Goal: Information Seeking & Learning: Compare options

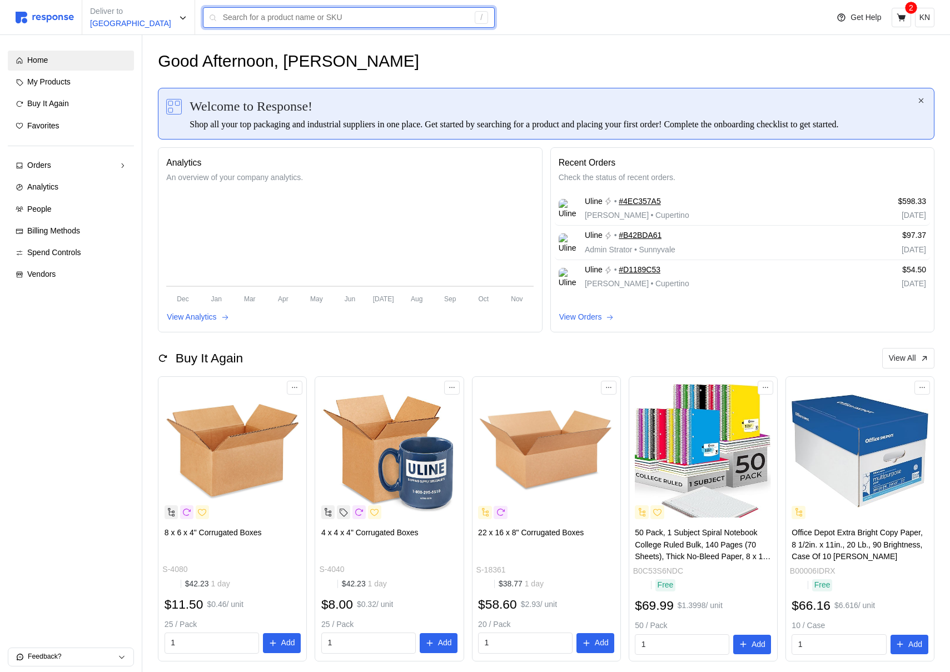
click at [306, 8] on input "text" at bounding box center [346, 18] width 246 height 20
click at [306, 27] on input "text" at bounding box center [346, 18] width 246 height 20
click at [308, 19] on input "text" at bounding box center [346, 18] width 246 height 20
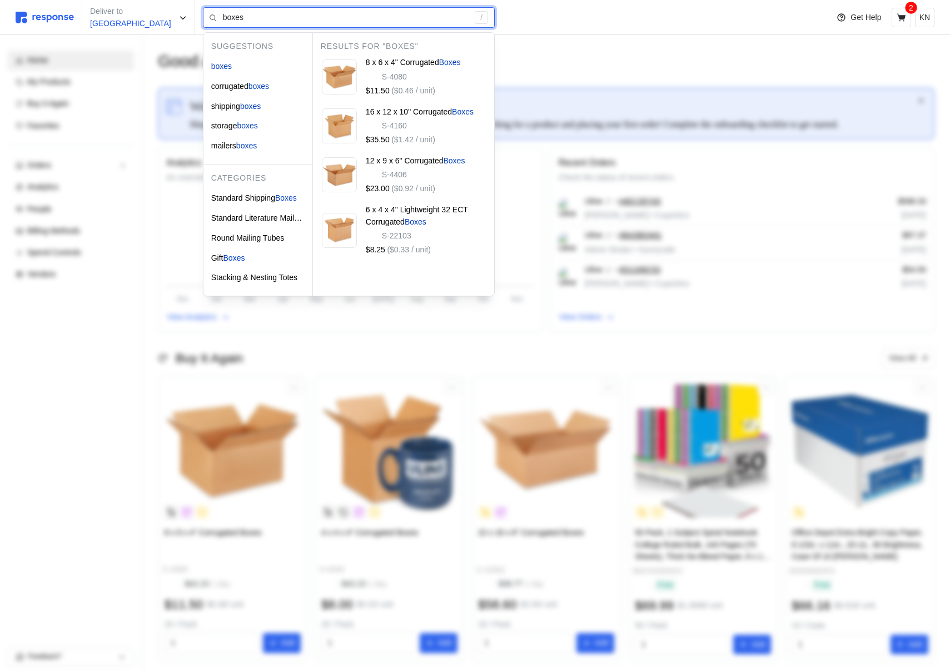
click at [265, 23] on input "boxes" at bounding box center [346, 18] width 246 height 20
type input "b"
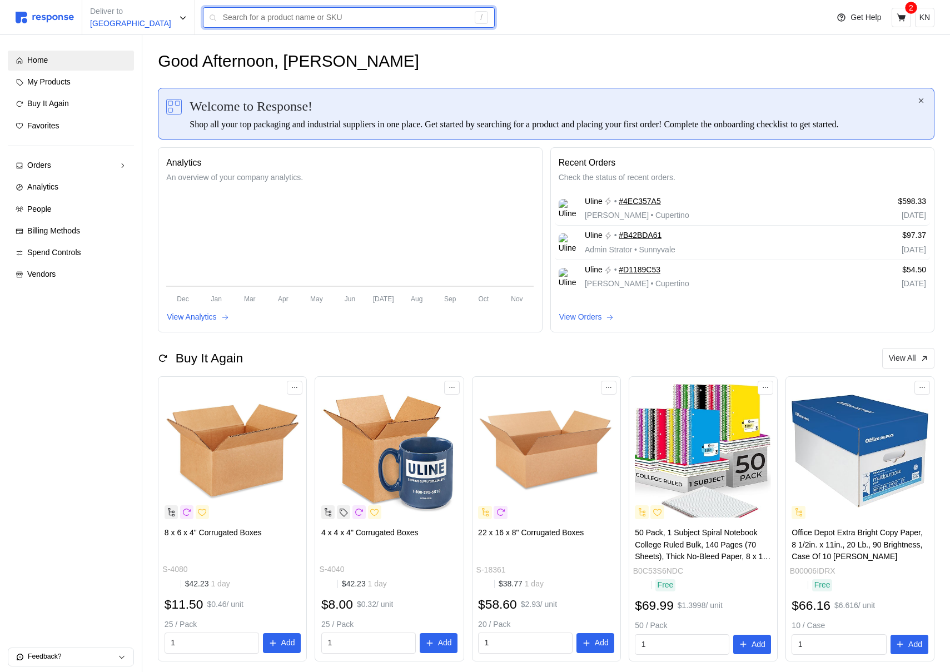
click at [348, 9] on input "text" at bounding box center [346, 18] width 246 height 20
click at [475, 18] on div "/" at bounding box center [481, 17] width 13 height 13
click at [439, 16] on input "text" at bounding box center [346, 18] width 246 height 20
type input "a"
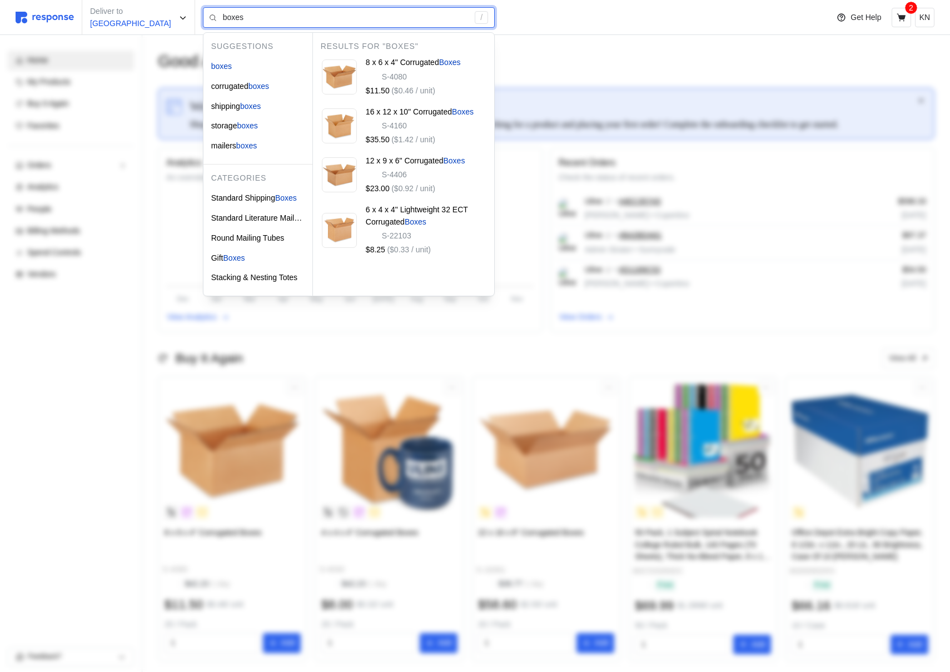
type input "boxes"
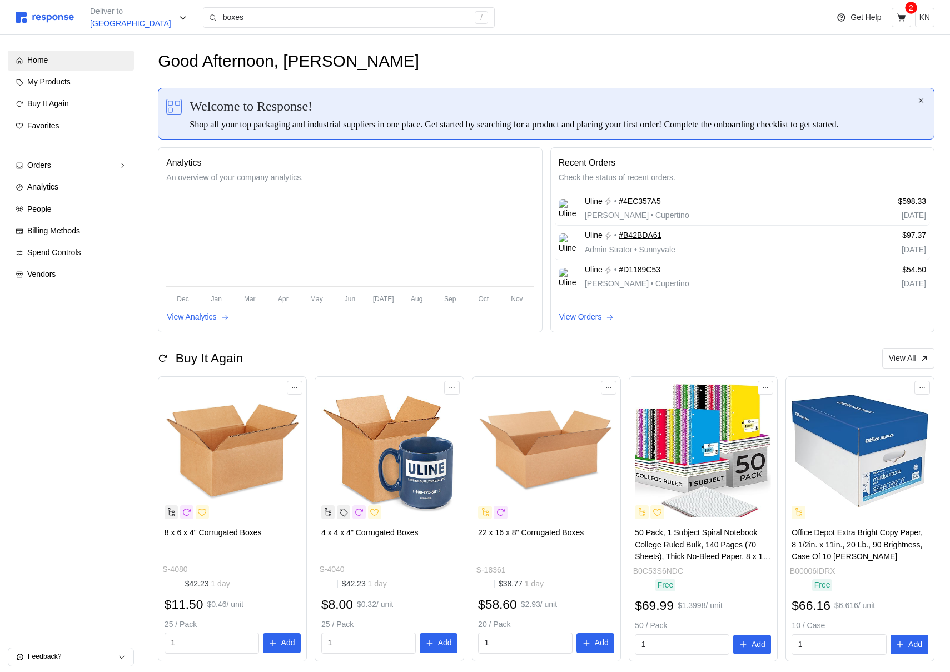
click at [490, 324] on div "Analytics An overview of your company analytics. Dec Jan Mar Apr May Jun [DATE]…" at bounding box center [350, 240] width 368 height 169
click at [388, 18] on input "boxes" at bounding box center [346, 18] width 246 height 20
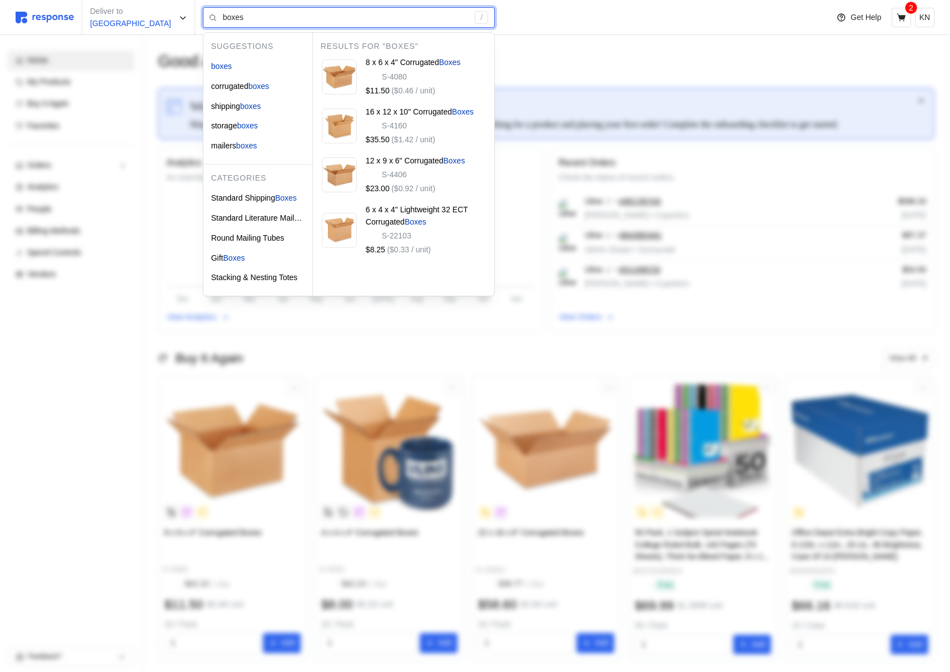
click at [388, 18] on input "boxes" at bounding box center [346, 18] width 246 height 20
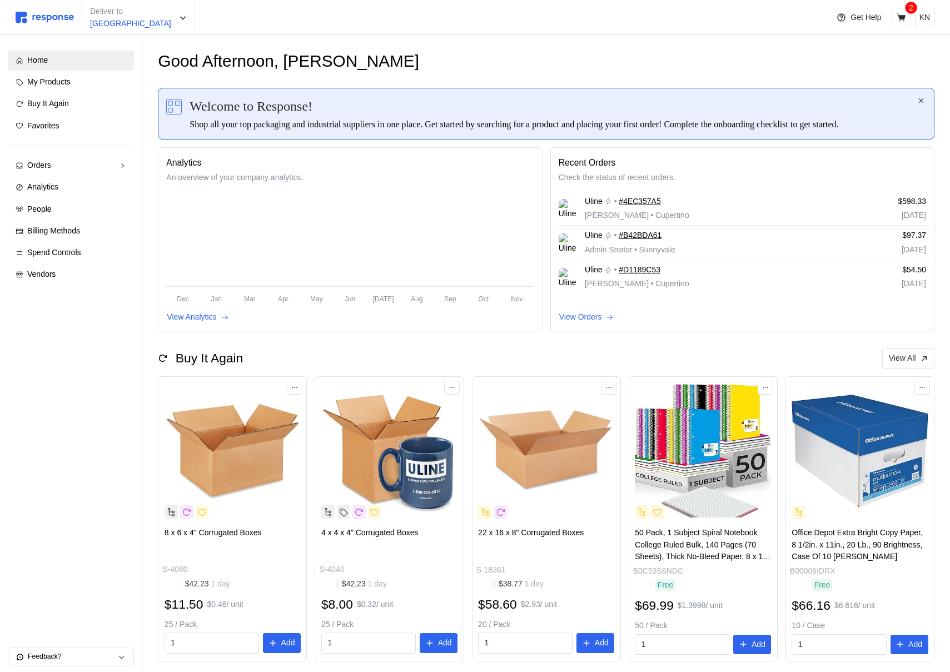
click at [295, 22] on div "Deliver to [GEOGRAPHIC_DATA]" at bounding box center [419, 17] width 807 height 35
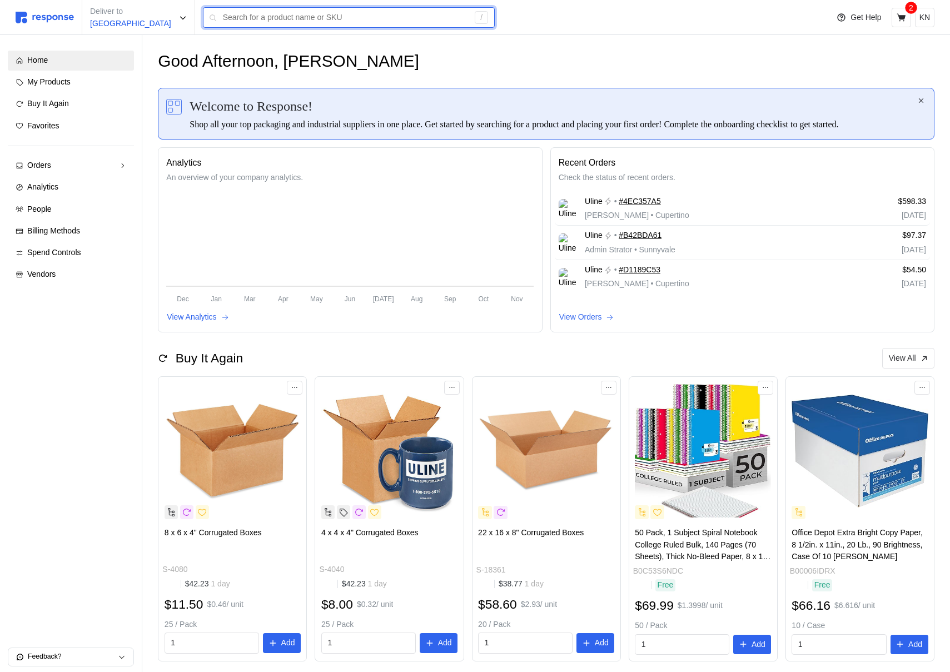
click at [328, 17] on input "text" at bounding box center [346, 18] width 246 height 20
click at [266, 25] on input "text" at bounding box center [346, 18] width 246 height 20
click at [375, 22] on input "text" at bounding box center [346, 18] width 246 height 20
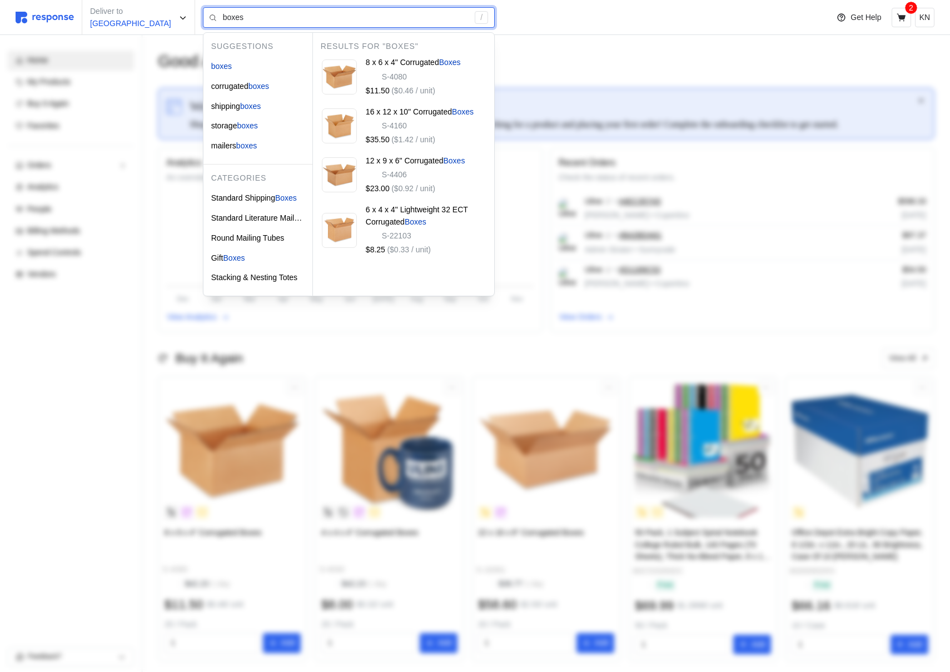
type input "boxes"
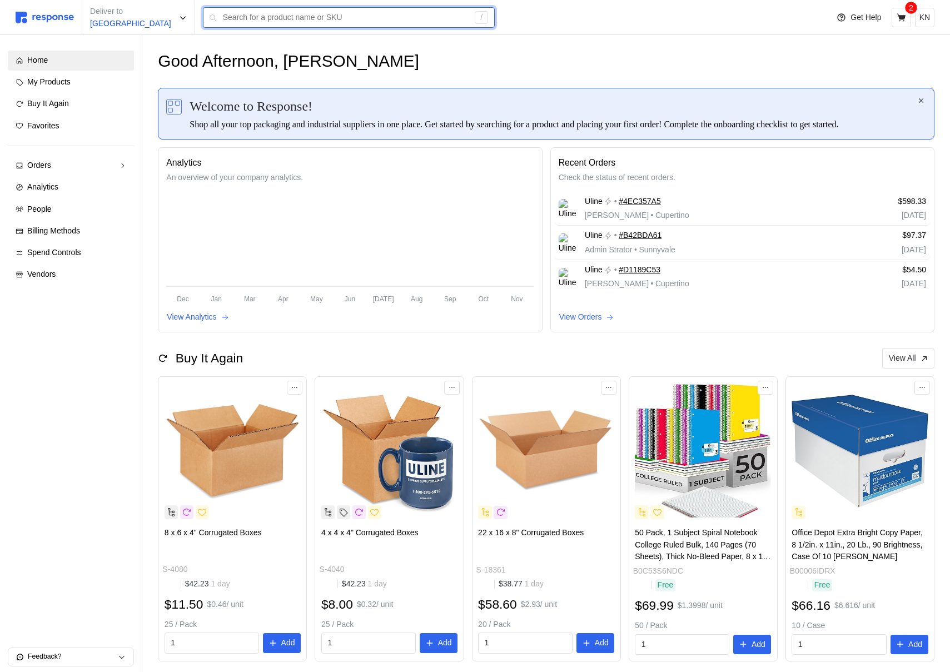
click at [320, 19] on input "text" at bounding box center [346, 18] width 246 height 20
type input "box"
click at [299, 24] on input "text" at bounding box center [346, 18] width 246 height 20
type input "box"
click at [283, 21] on input "text" at bounding box center [346, 18] width 246 height 20
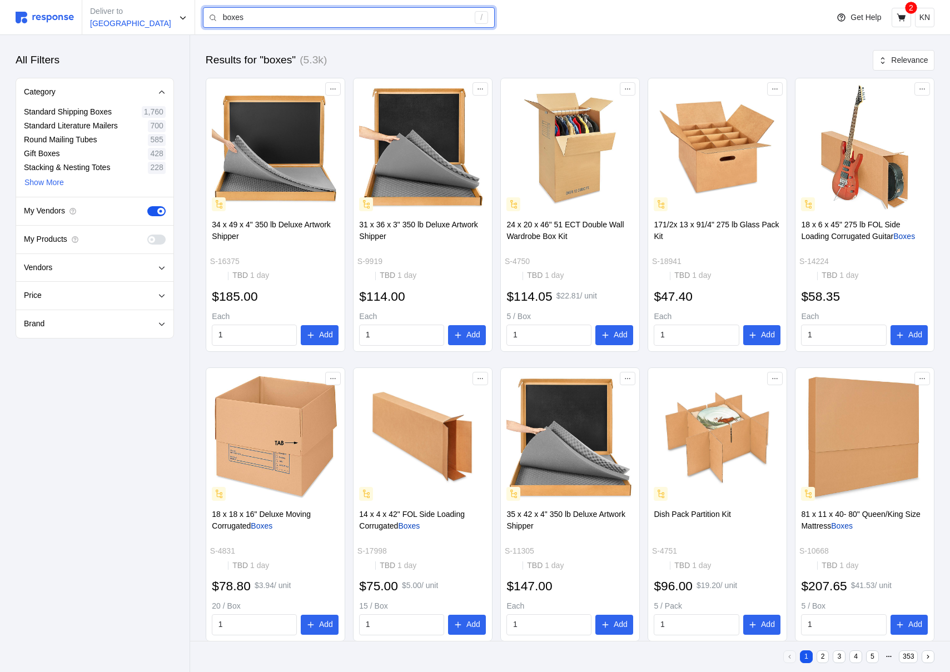
click at [282, 21] on input "boxes" at bounding box center [346, 18] width 246 height 20
click at [283, 21] on input "boxes" at bounding box center [346, 18] width 246 height 20
click at [51, 14] on img at bounding box center [45, 18] width 58 height 12
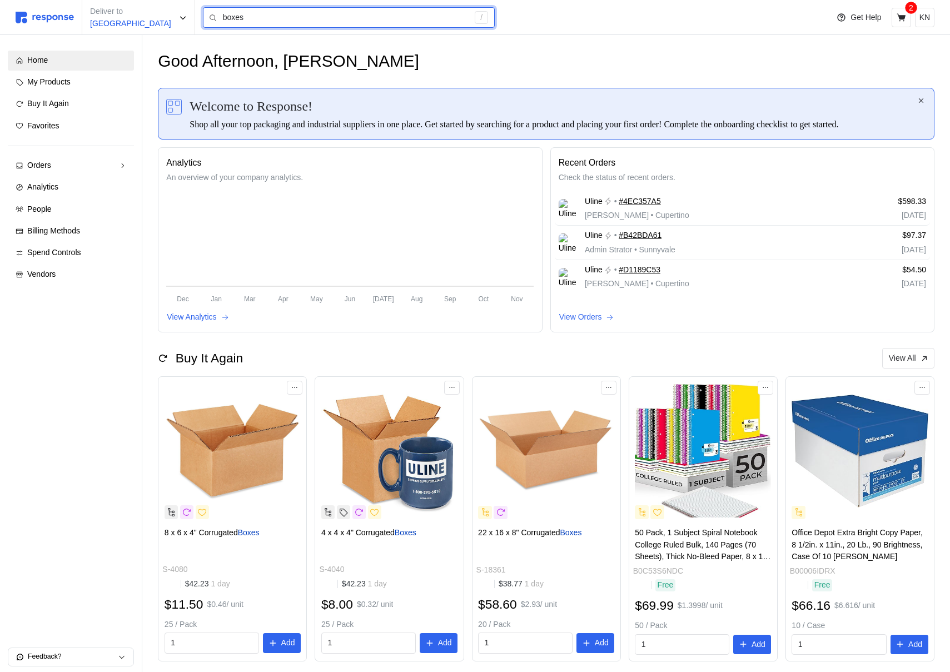
click at [269, 22] on input "boxes" at bounding box center [346, 18] width 246 height 20
type input "b"
type input "boxes"
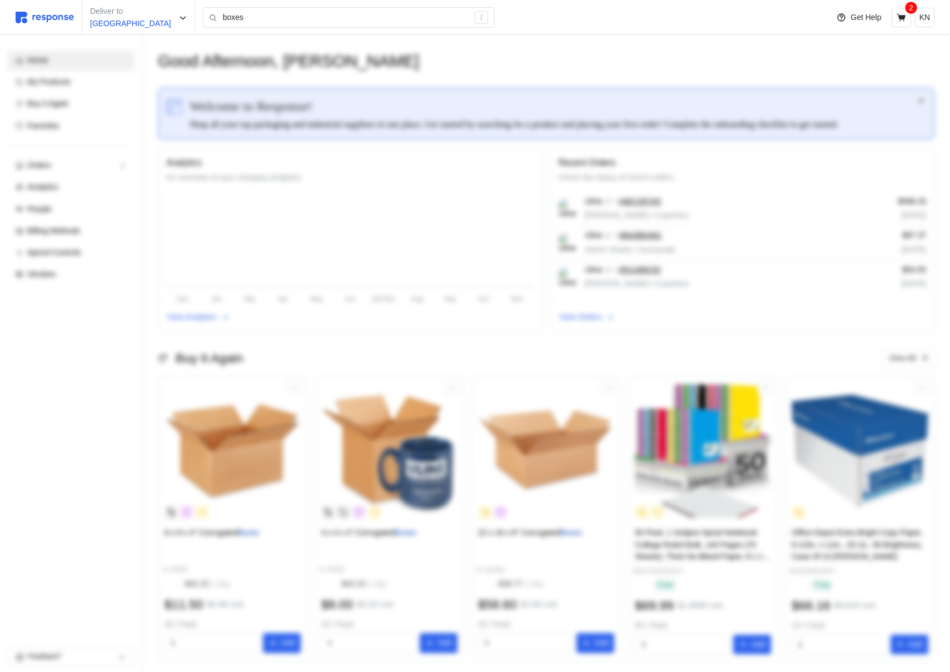
click at [235, 68] on div at bounding box center [475, 371] width 950 height 672
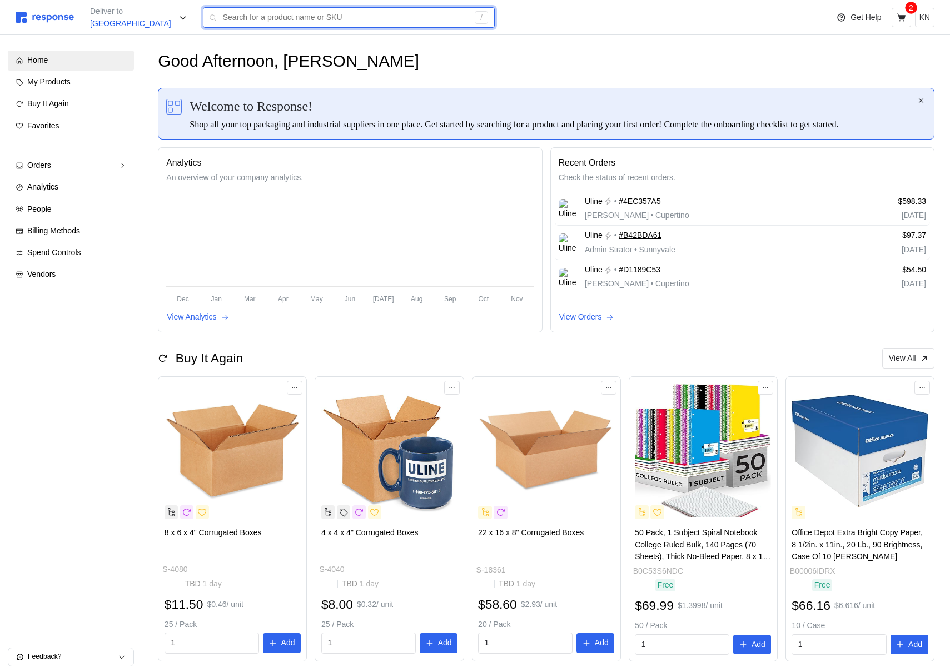
click at [293, 17] on input "text" at bounding box center [346, 18] width 246 height 20
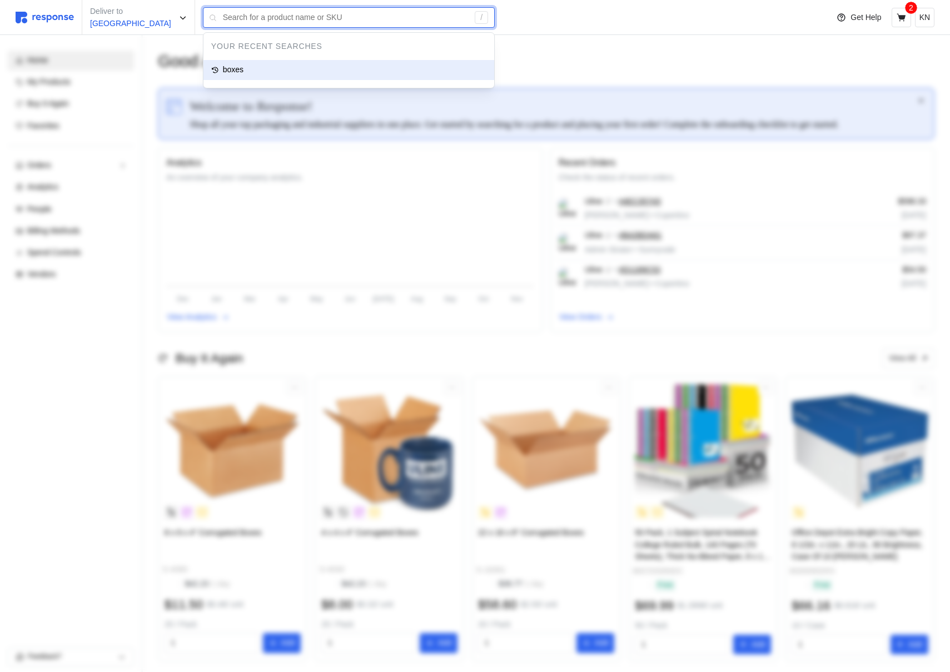
type input "boxes"
click at [256, 62] on div "boxes" at bounding box center [349, 70] width 291 height 20
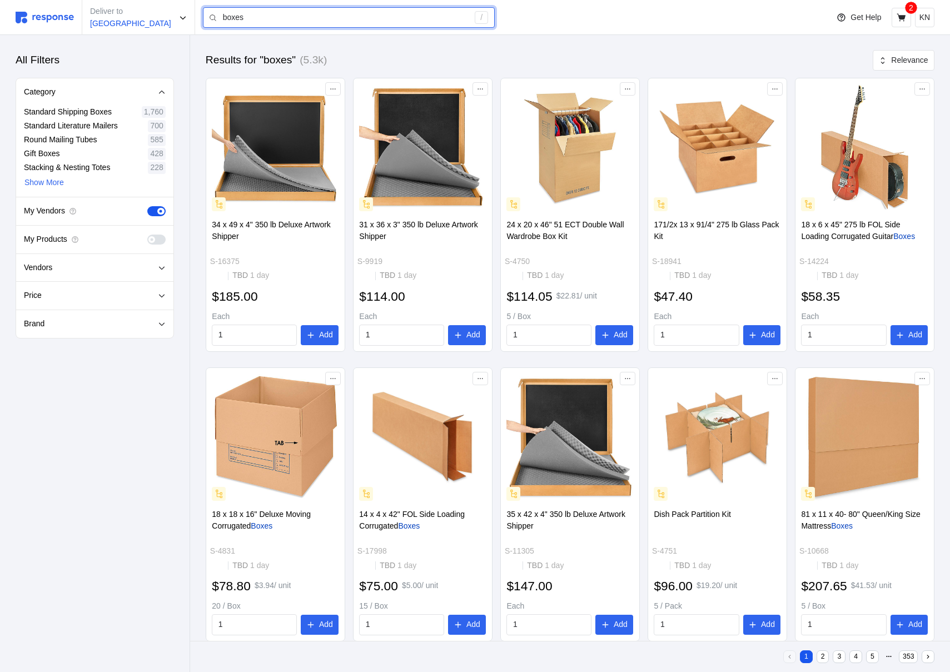
click at [383, 21] on input "boxes" at bounding box center [346, 18] width 246 height 20
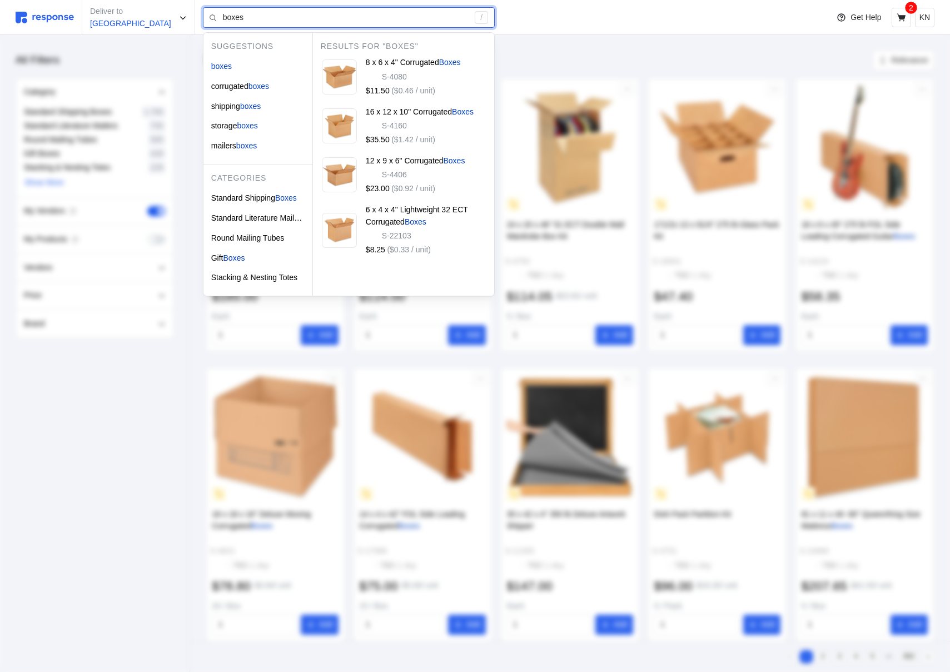
click at [383, 21] on input "boxes" at bounding box center [346, 18] width 246 height 20
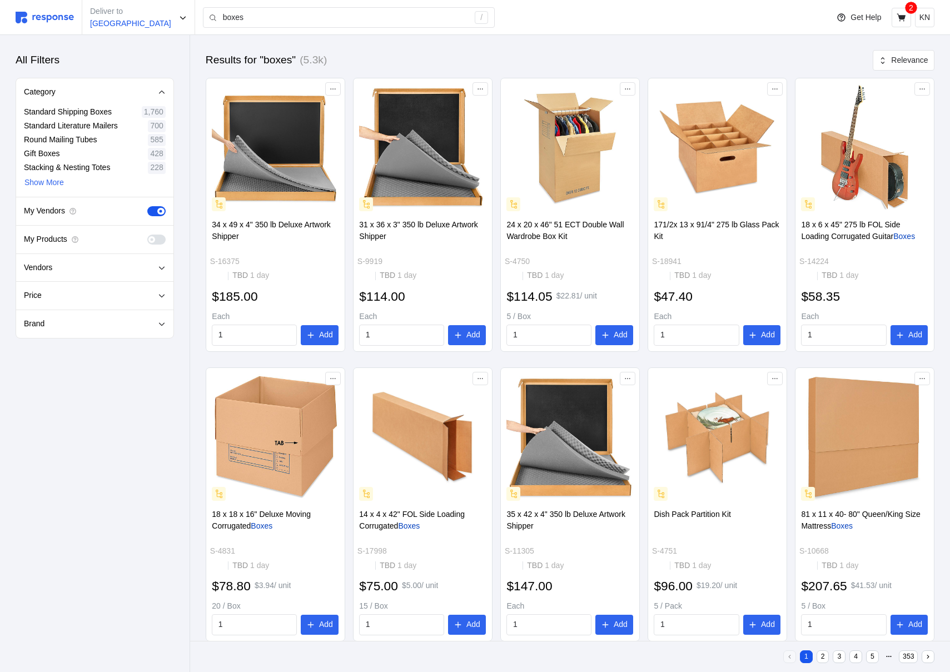
click at [49, 26] on div "Deliver to San Francisco boxes /" at bounding box center [419, 17] width 807 height 35
click at [52, 17] on img at bounding box center [45, 18] width 58 height 12
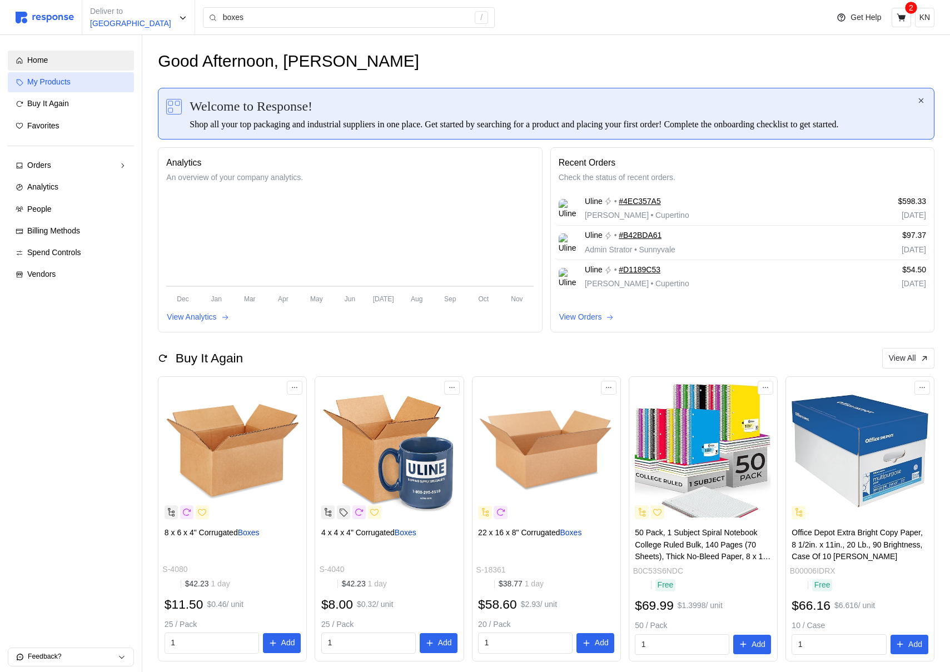
click at [82, 83] on div "My Products" at bounding box center [76, 82] width 99 height 12
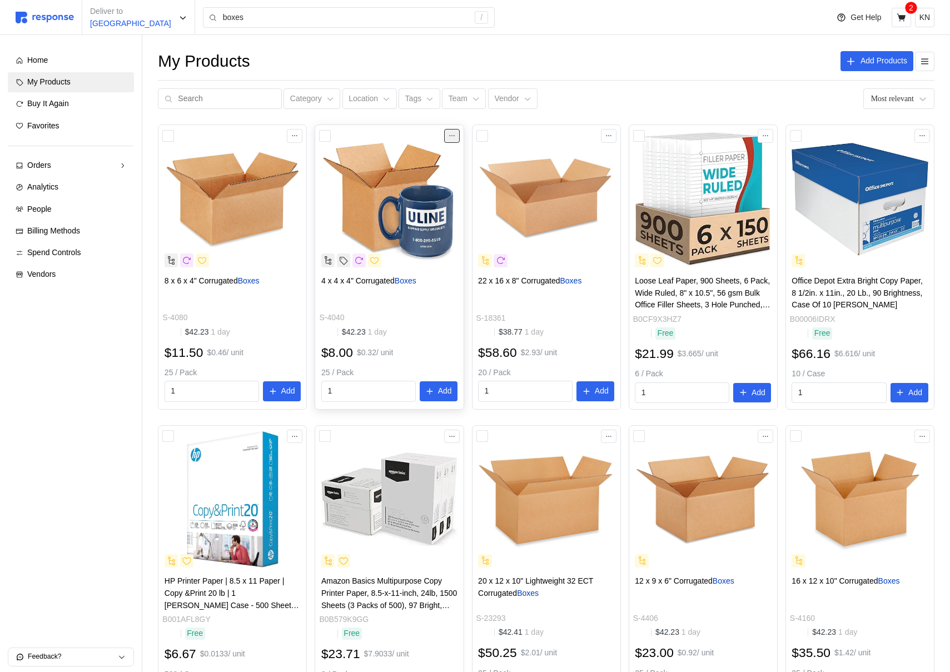
click at [447, 131] on button at bounding box center [452, 135] width 16 height 13
click at [297, 136] on icon at bounding box center [295, 136] width 8 height 8
click at [298, 136] on icon at bounding box center [295, 136] width 8 height 8
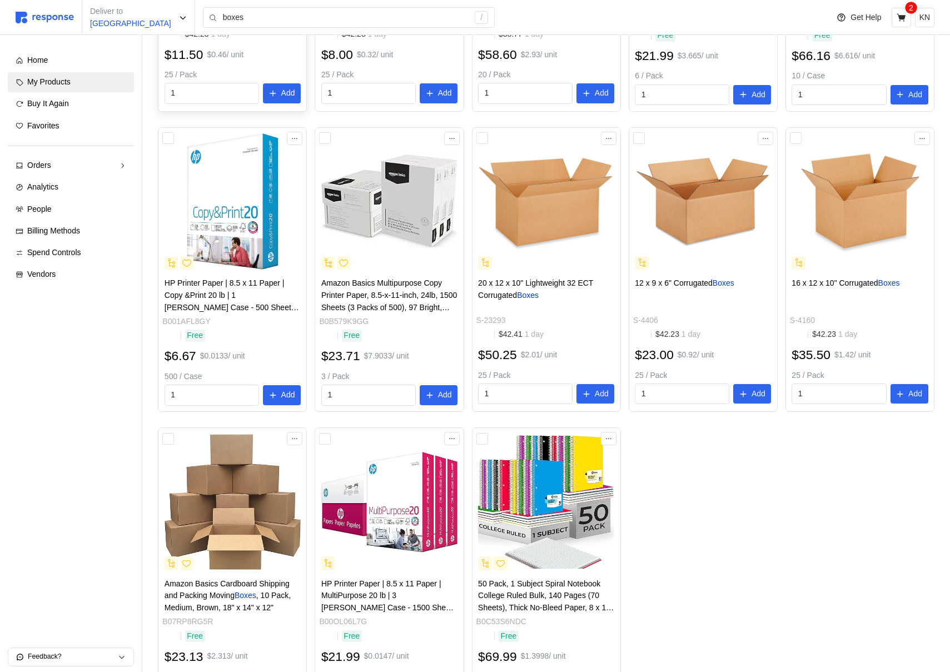
scroll to position [385, 0]
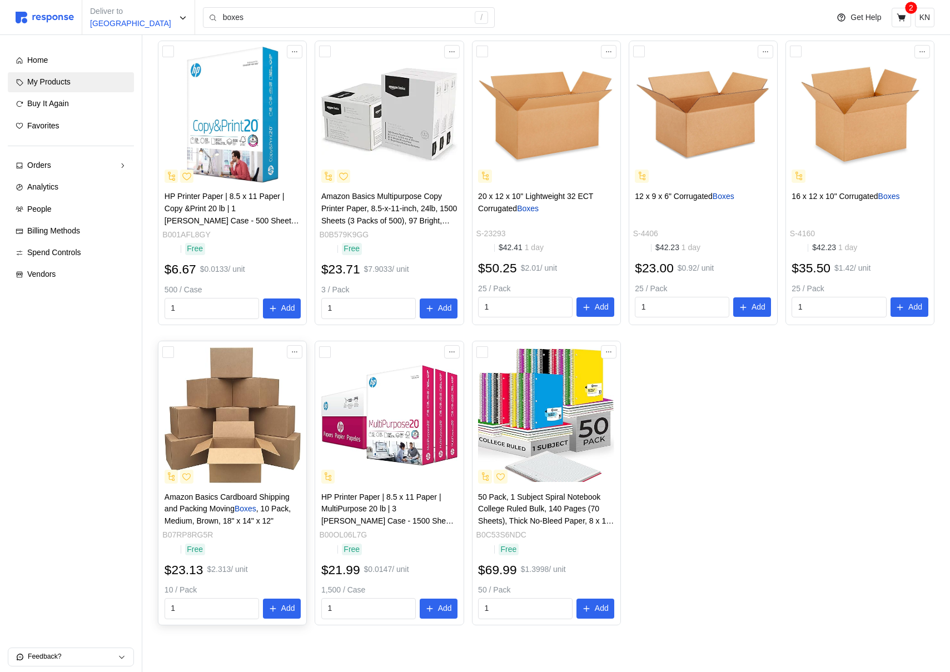
click at [170, 360] on div at bounding box center [232, 351] width 148 height 21
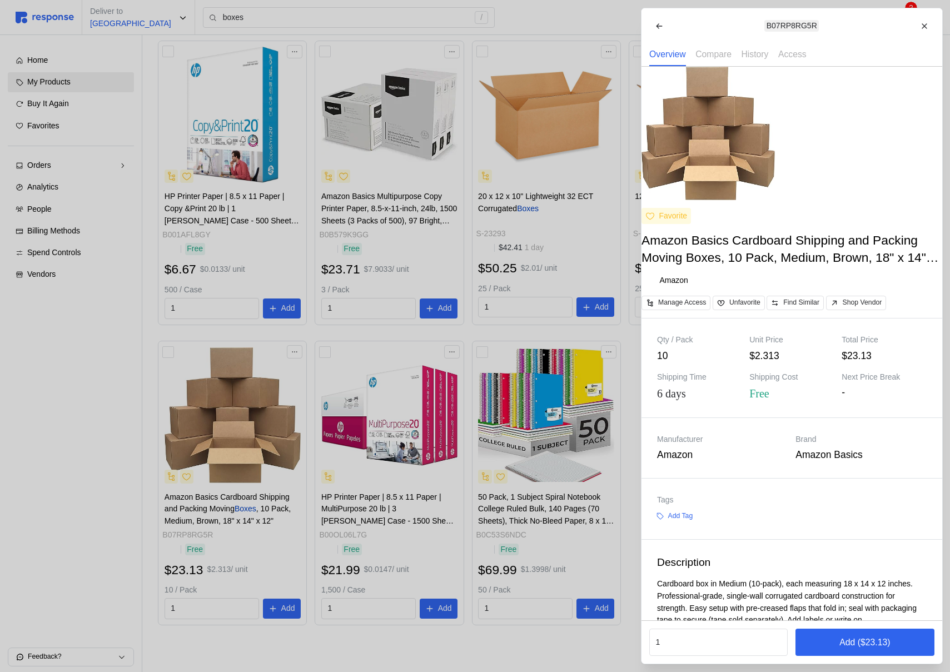
click at [170, 357] on div at bounding box center [475, 336] width 950 height 672
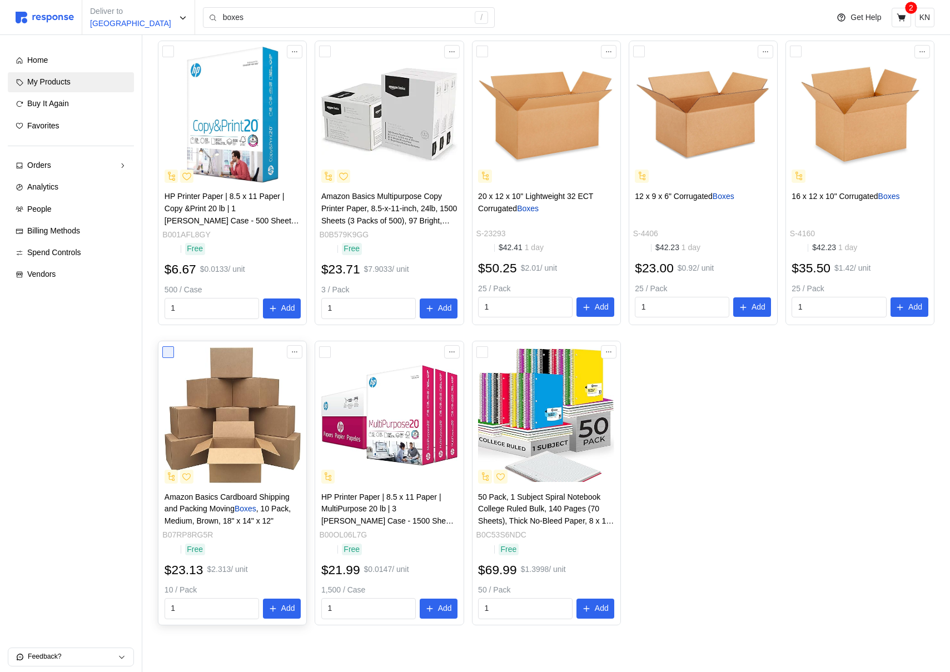
click at [170, 356] on div at bounding box center [168, 352] width 12 height 12
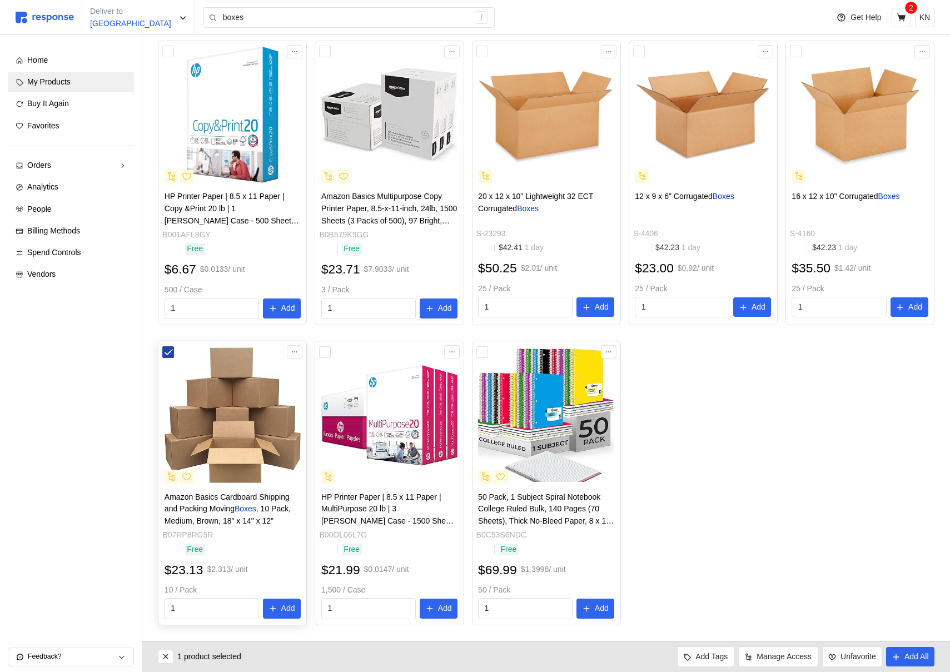
click at [174, 353] on div at bounding box center [168, 352] width 12 height 12
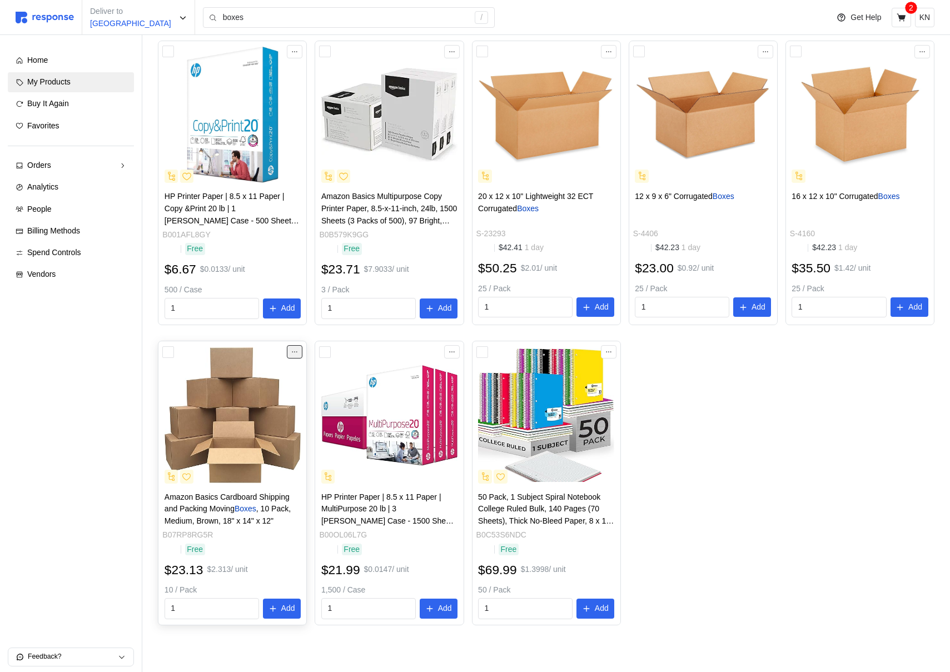
click at [294, 353] on icon at bounding box center [295, 352] width 8 height 8
click at [269, 406] on button "Compare Similar" at bounding box center [254, 415] width 88 height 20
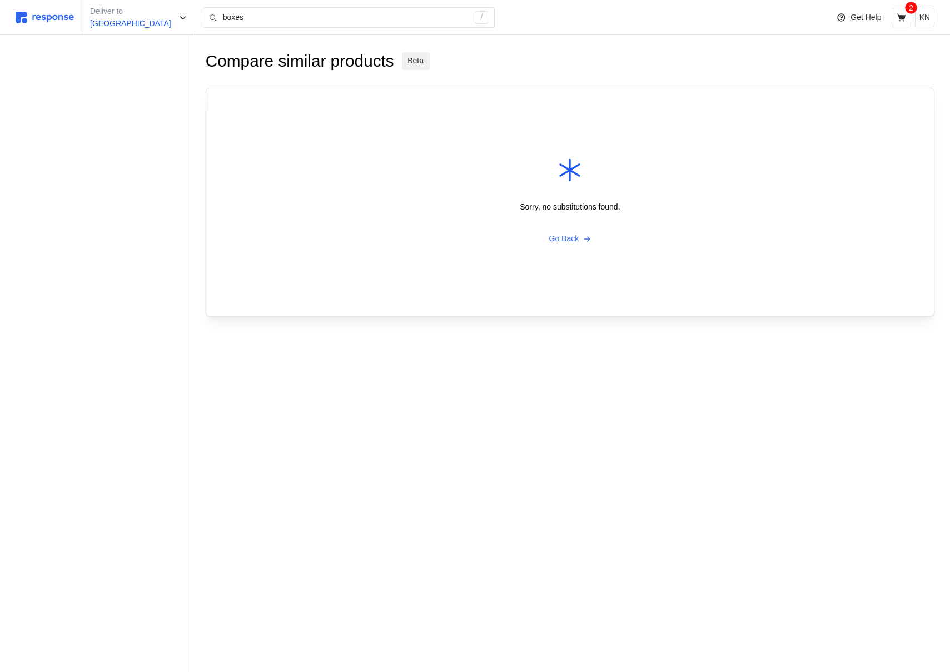
click at [52, 21] on img at bounding box center [45, 18] width 58 height 12
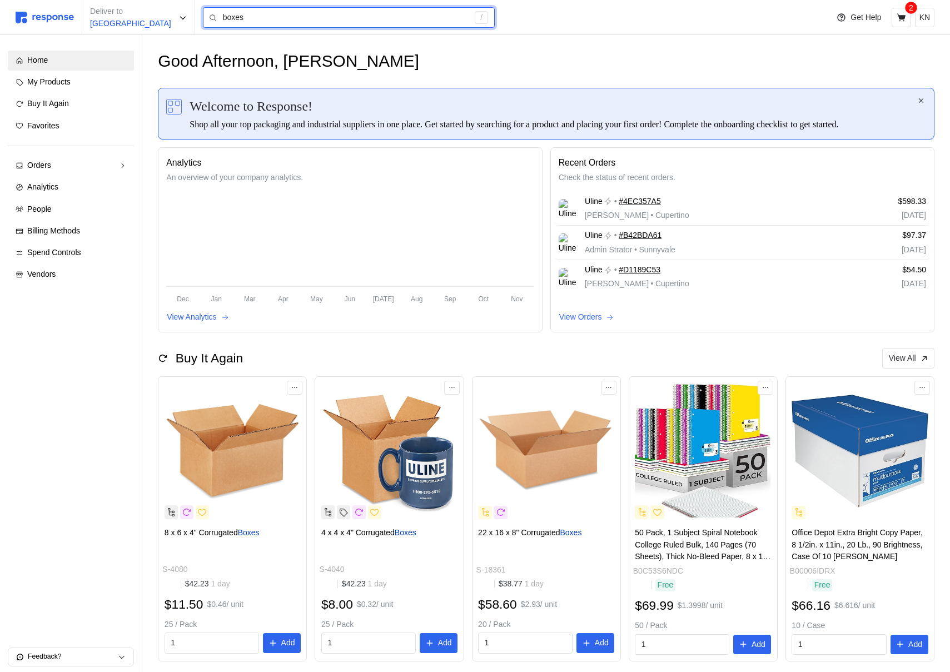
click at [241, 23] on input "boxes" at bounding box center [346, 18] width 246 height 20
click at [262, 13] on input "boxes" at bounding box center [346, 18] width 246 height 20
click at [239, 22] on input "boxes" at bounding box center [346, 18] width 246 height 20
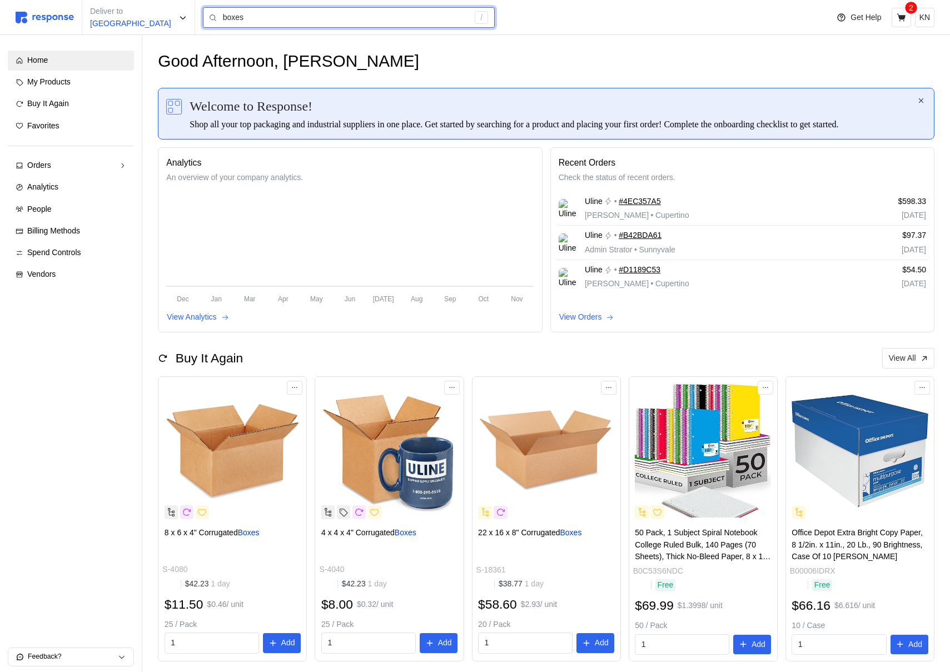
click at [239, 22] on input "boxes" at bounding box center [346, 18] width 246 height 20
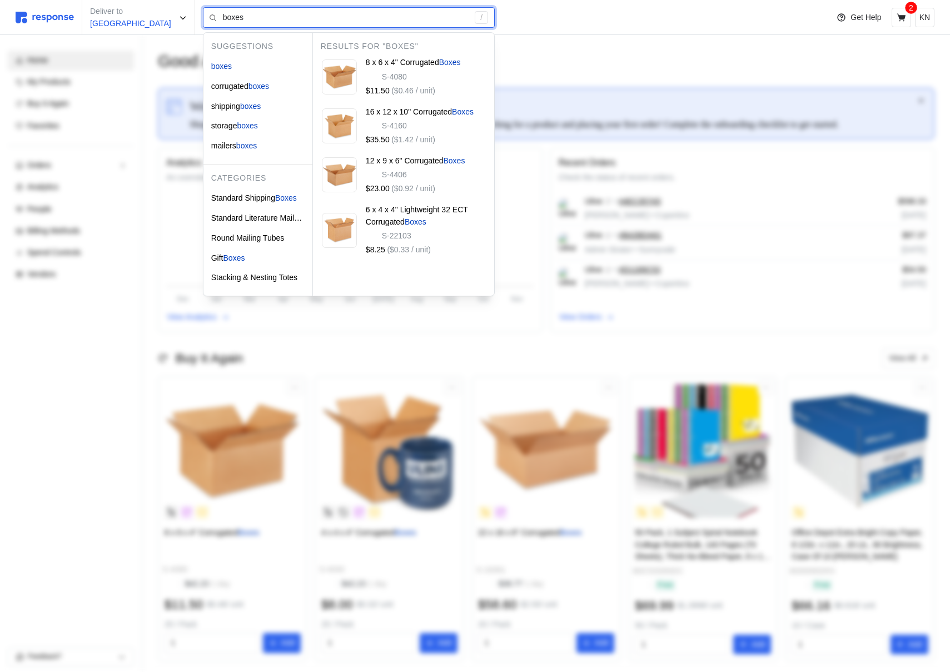
type input "b"
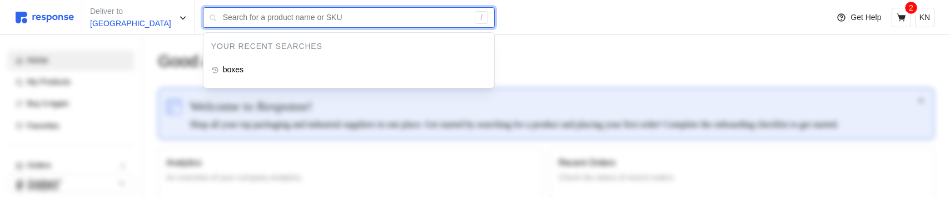
click at [246, 27] on input "text" at bounding box center [346, 18] width 246 height 20
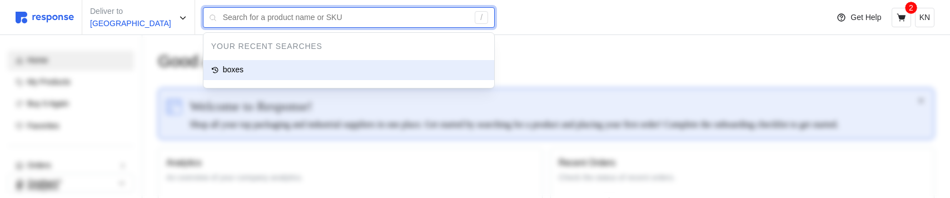
type input "boxes"
click at [229, 67] on div "boxes" at bounding box center [349, 70] width 291 height 20
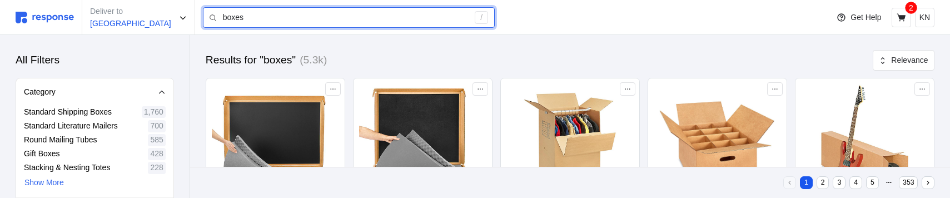
click at [242, 27] on div "boxes /" at bounding box center [349, 17] width 292 height 21
click at [244, 23] on input "boxes" at bounding box center [346, 18] width 246 height 20
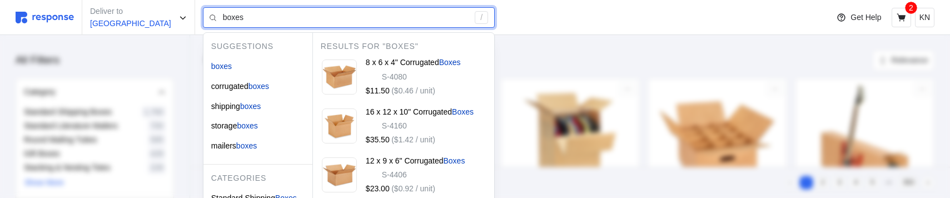
click at [244, 23] on input "boxes" at bounding box center [346, 18] width 246 height 20
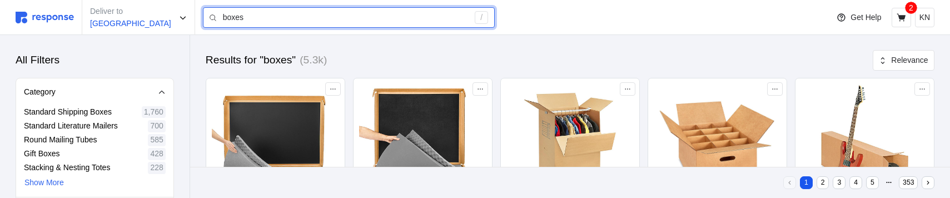
click at [325, 17] on input "boxes" at bounding box center [346, 18] width 246 height 20
click at [324, 17] on input "boxes" at bounding box center [346, 18] width 246 height 20
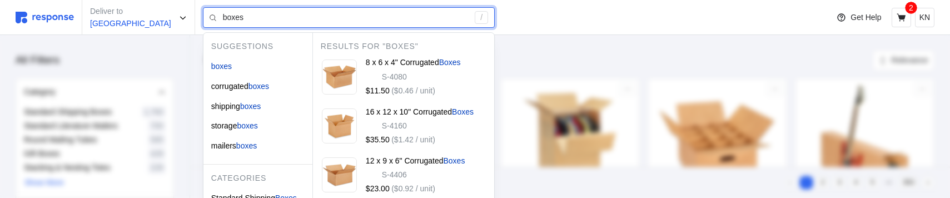
type input "b"
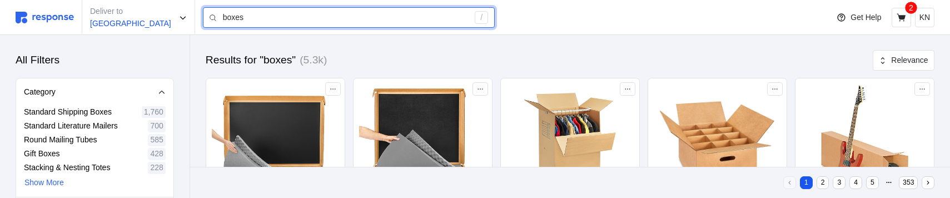
click at [284, 20] on input "boxes" at bounding box center [346, 18] width 246 height 20
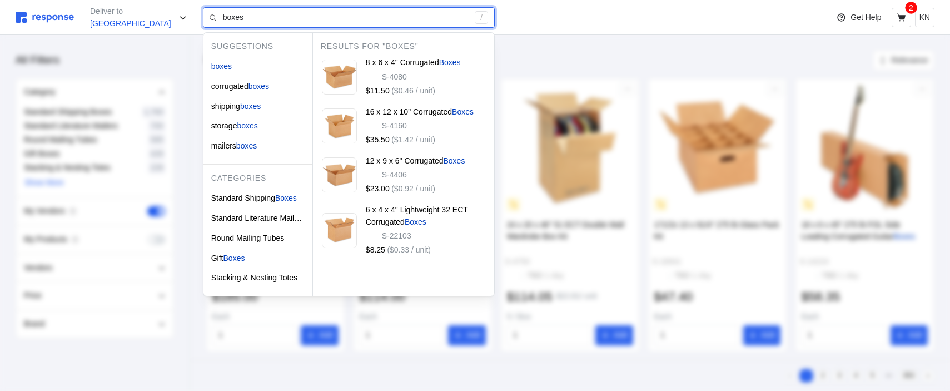
click at [251, 14] on input "boxes" at bounding box center [346, 18] width 246 height 20
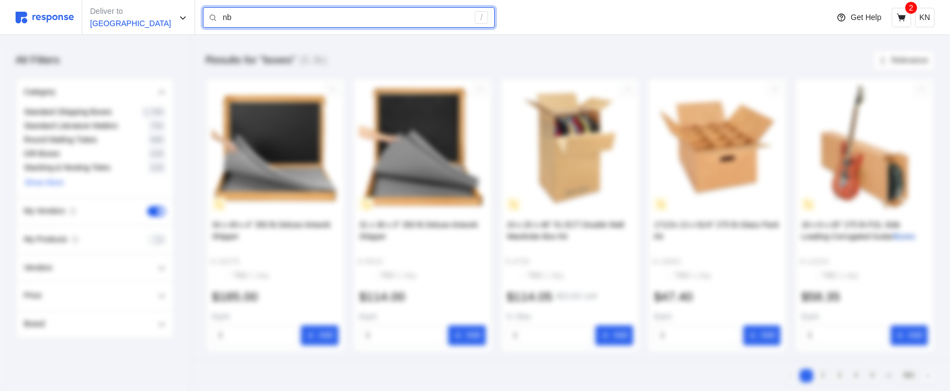
type input "n"
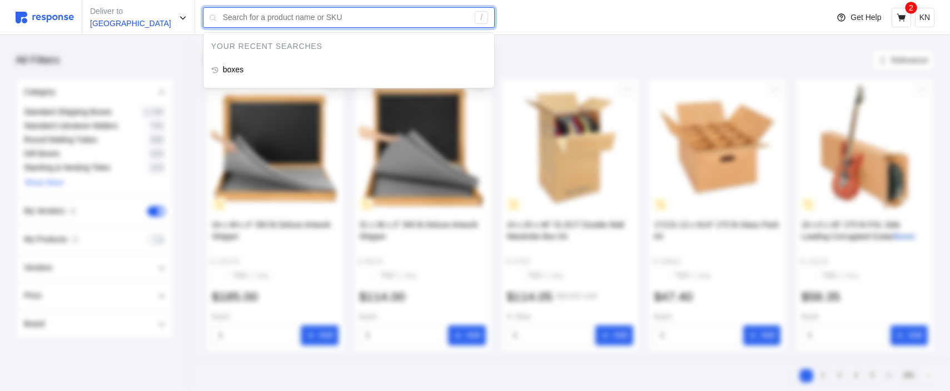
type input "b"
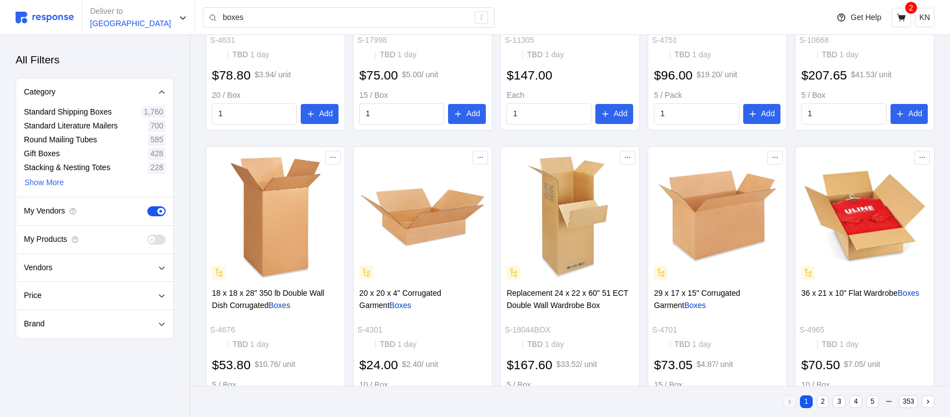
scroll to position [562, 0]
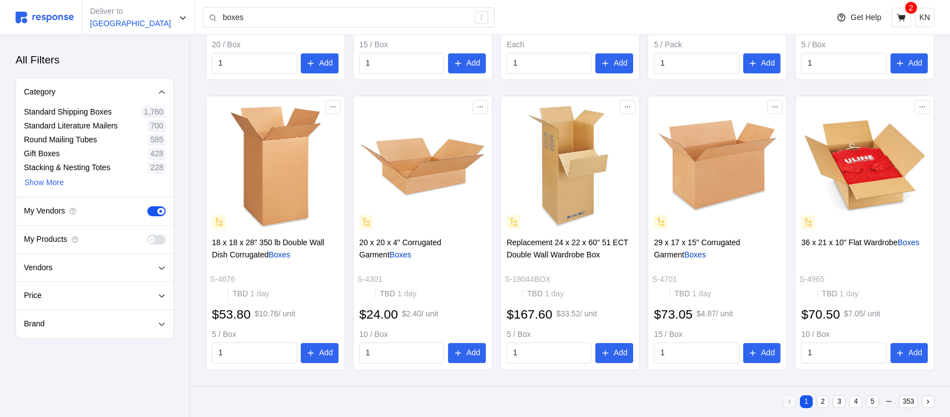
click at [42, 21] on img at bounding box center [45, 18] width 58 height 12
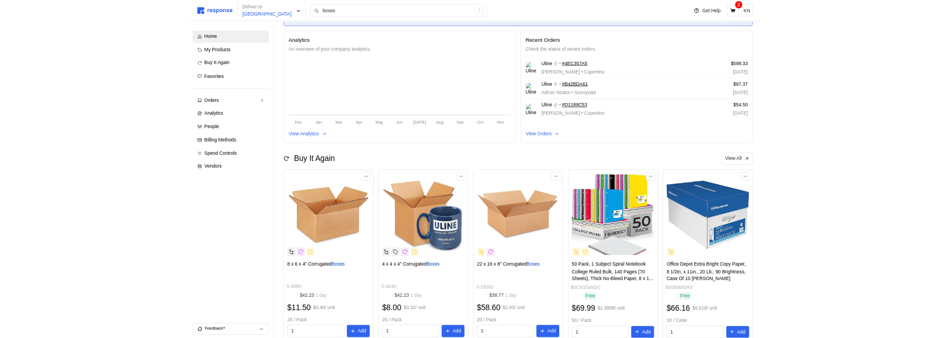
scroll to position [102, 0]
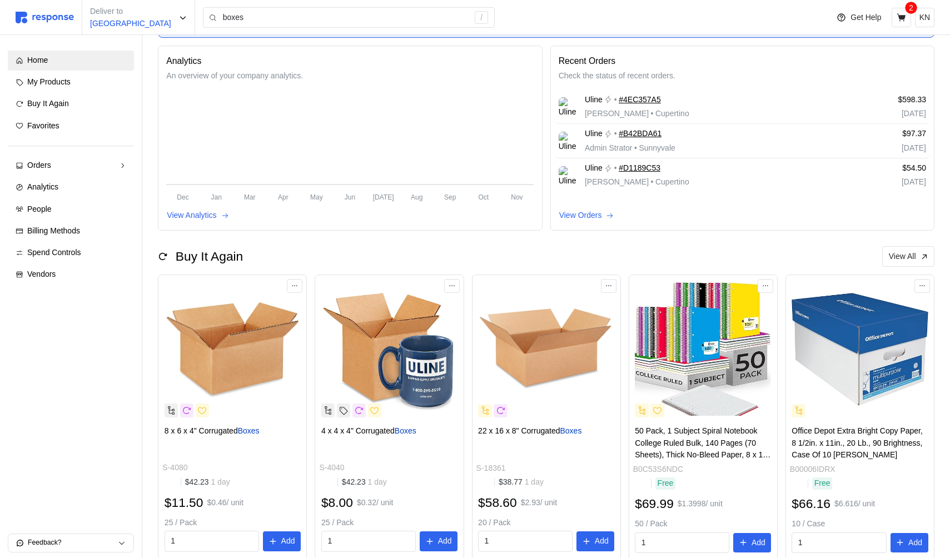
click at [126, 539] on button "Feedback?" at bounding box center [70, 543] width 125 height 18
click at [91, 314] on div "Home My Products Buy It Again Favorites Orders Needs Review Processing Complete…" at bounding box center [71, 296] width 142 height 523
